Goal: Find specific page/section: Find specific page/section

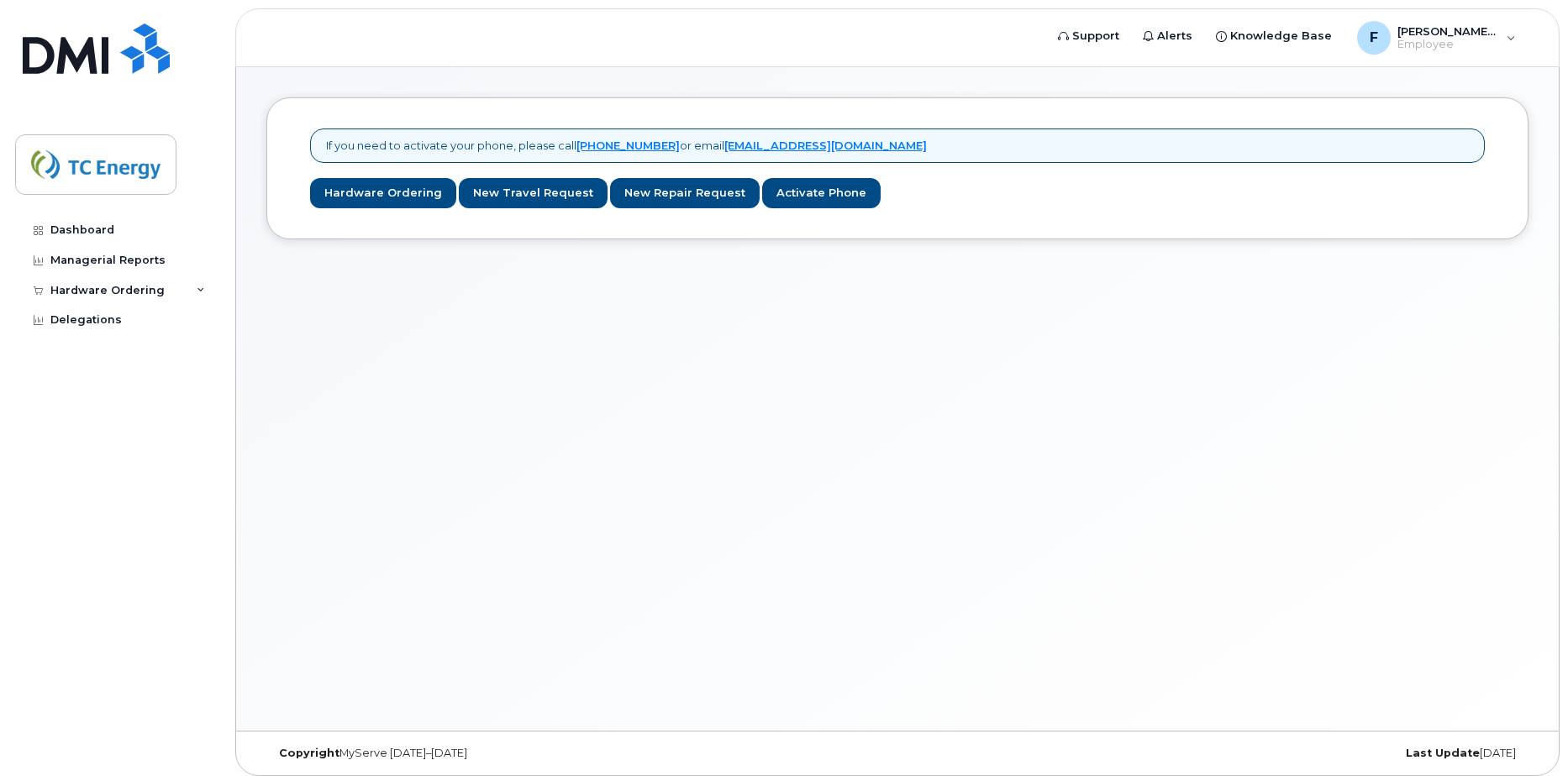
drag, startPoint x: 714, startPoint y: 426, endPoint x: 724, endPoint y: 416, distance: 14.1
click at [714, 426] on div "If you need to activate your phone, please call 1-877-689-8289 or email helpdes…" at bounding box center [897, 399] width 1323 height 663
click at [71, 226] on div "Dashboard" at bounding box center [82, 230] width 64 height 14
click at [75, 259] on div "Managerial Reports" at bounding box center [107, 261] width 115 height 14
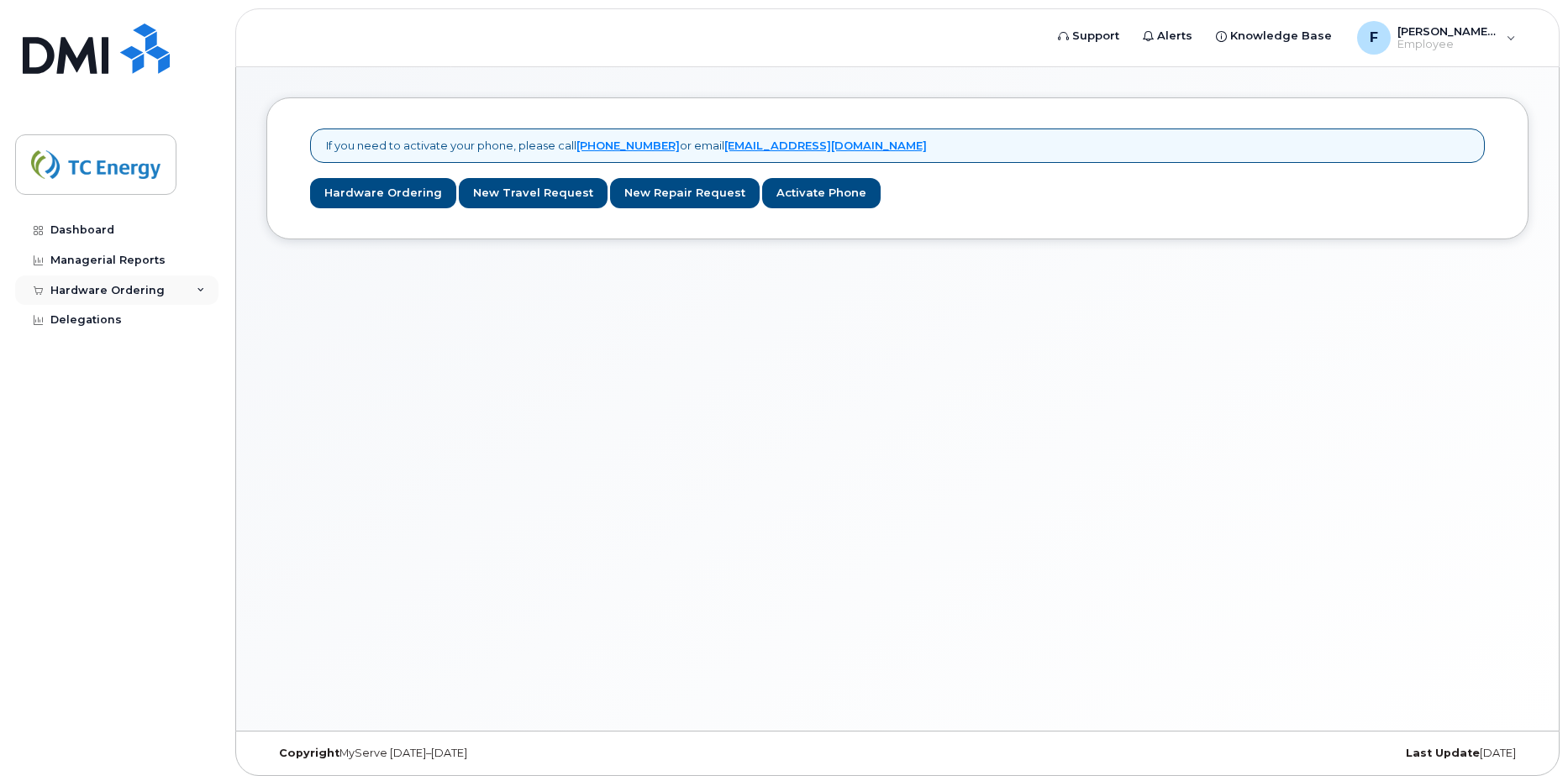
click at [201, 289] on icon at bounding box center [201, 291] width 9 height 9
click at [108, 258] on div "Managerial Reports" at bounding box center [107, 261] width 115 height 14
click at [1070, 411] on div "If you need to activate your phone, please call [PHONE_NUMBER] or email [EMAIL_…" at bounding box center [897, 399] width 1323 height 663
